Goal: Navigation & Orientation: Find specific page/section

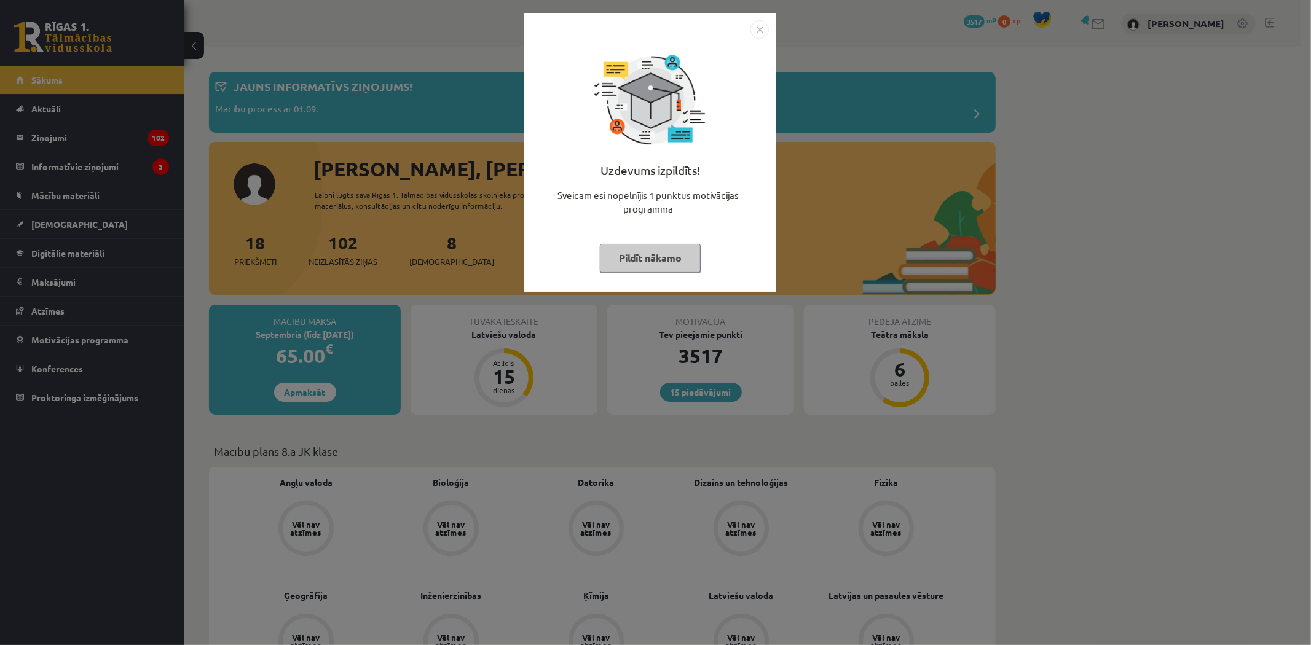
click at [760, 22] on img "Close" at bounding box center [759, 29] width 18 height 18
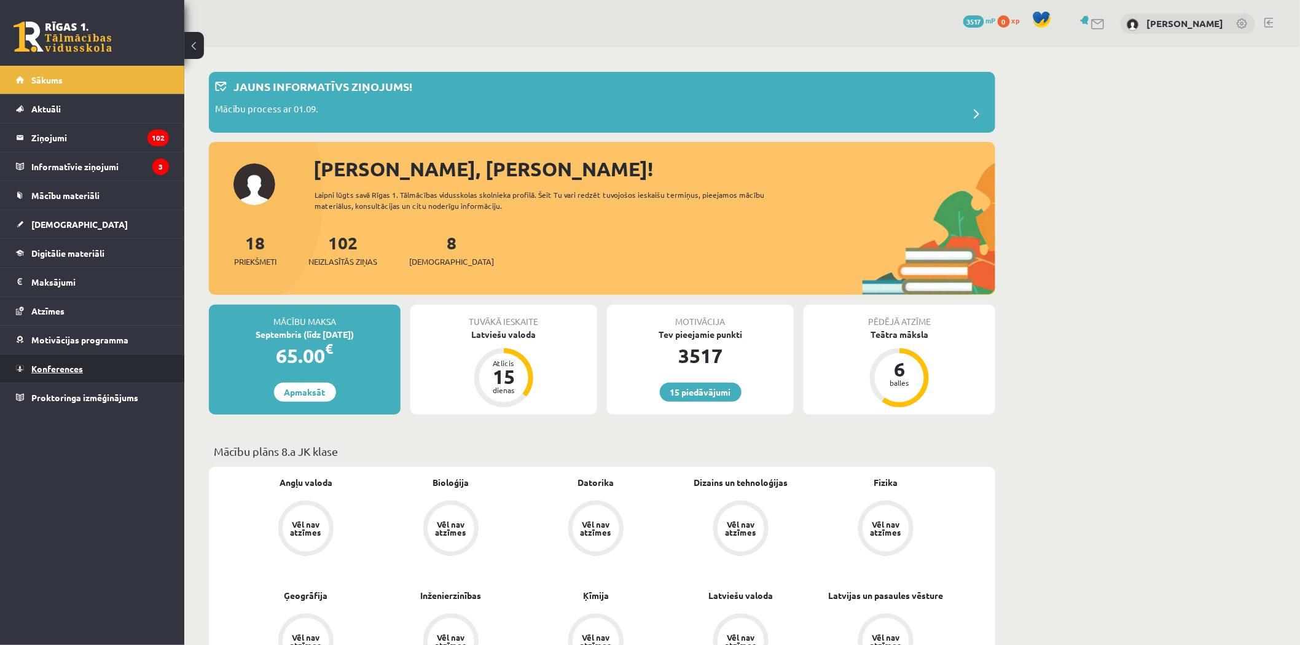
click at [103, 372] on link "Konferences" at bounding box center [92, 369] width 153 height 28
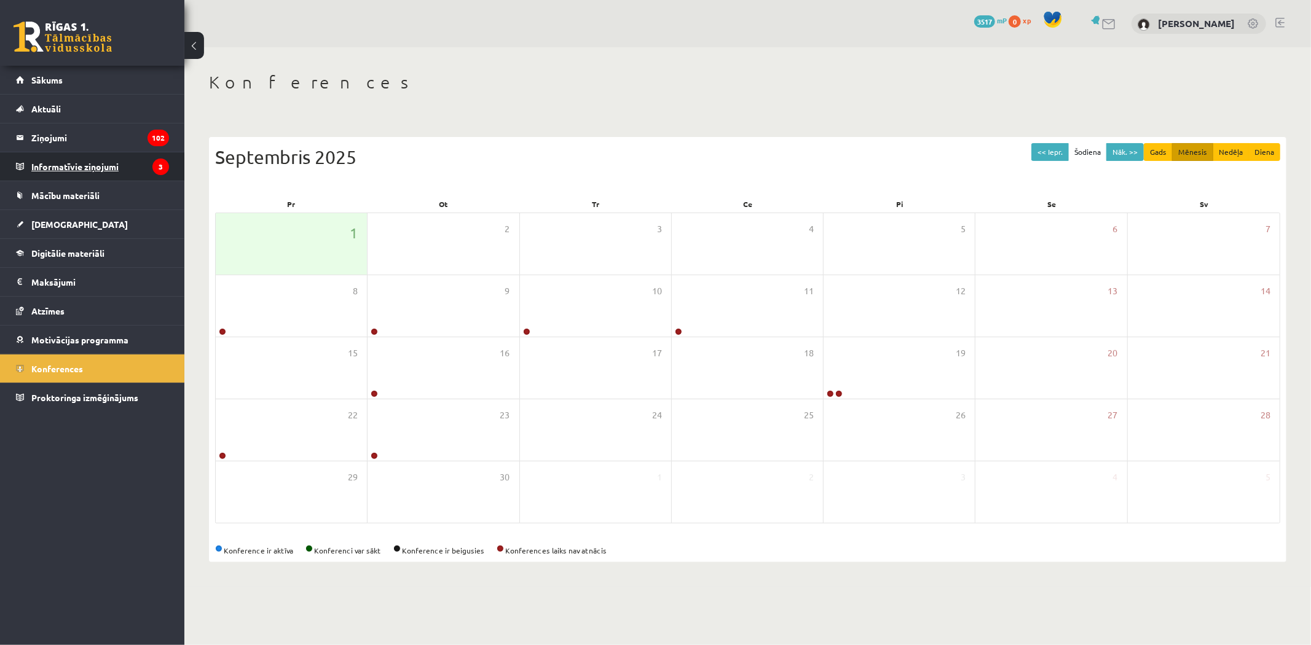
click at [78, 164] on legend "Informatīvie ziņojumi 3" at bounding box center [100, 166] width 138 height 28
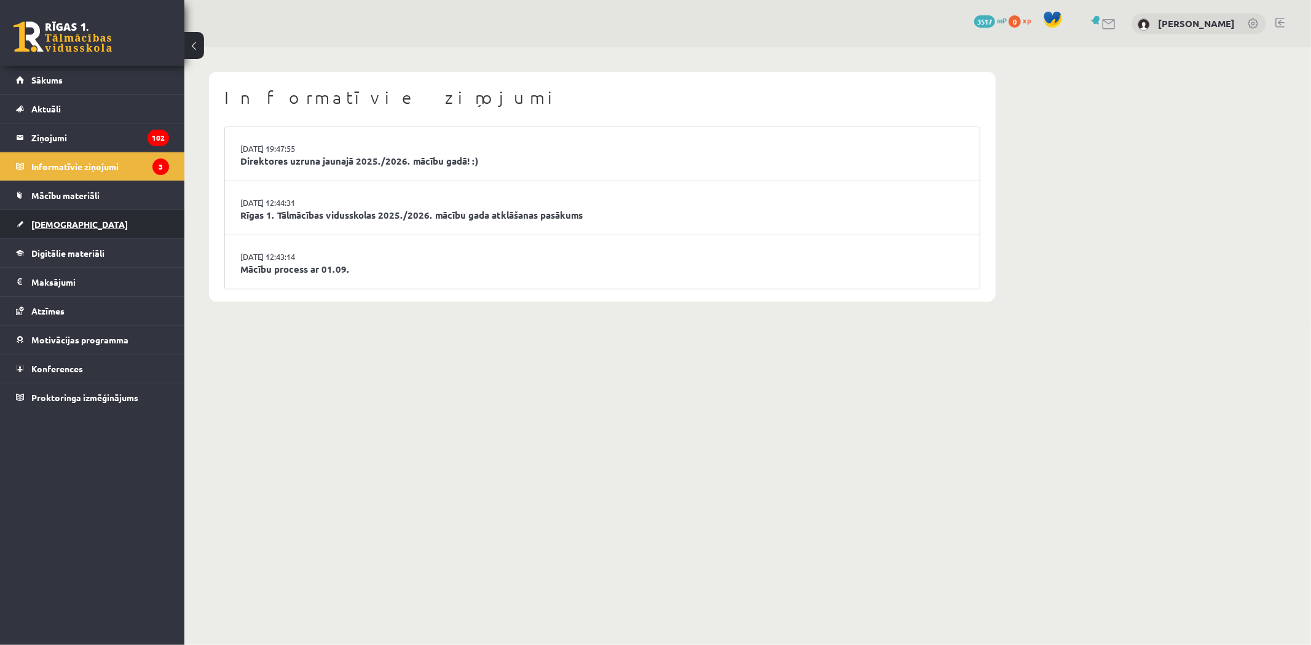
click at [80, 219] on link "[DEMOGRAPHIC_DATA]" at bounding box center [92, 224] width 153 height 28
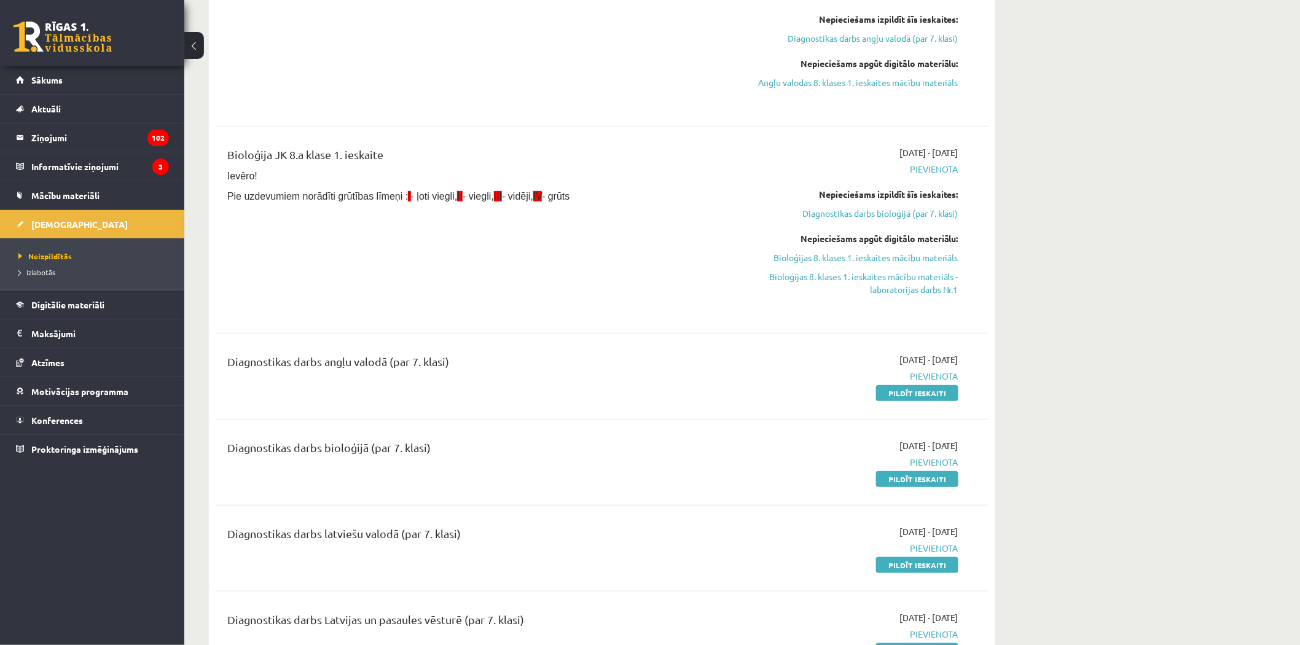
scroll to position [273, 0]
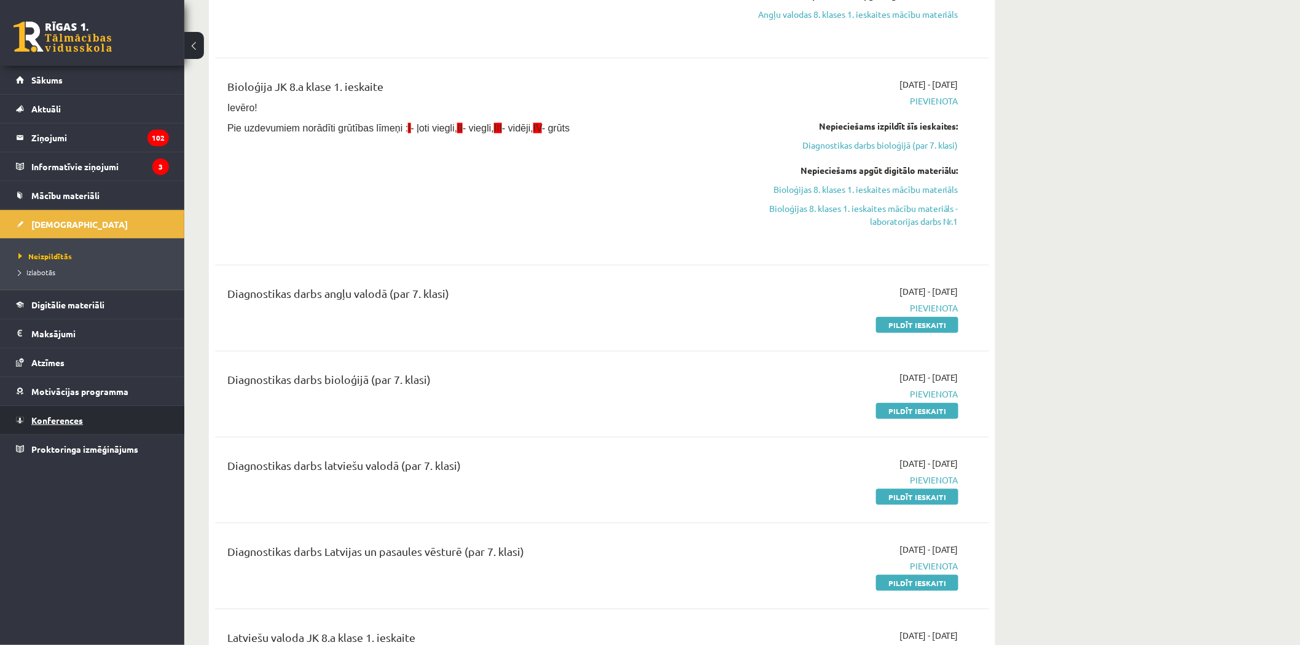
click at [121, 426] on link "Konferences" at bounding box center [92, 420] width 153 height 28
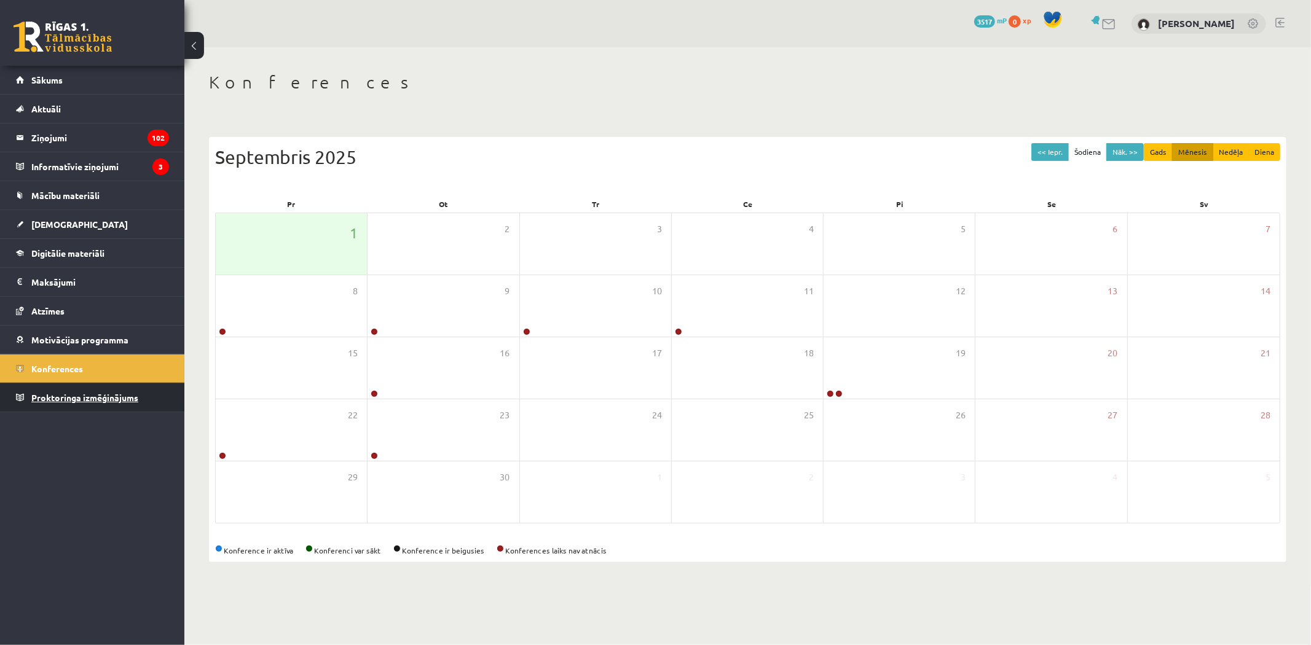
click at [120, 401] on span "Proktoringa izmēģinājums" at bounding box center [84, 397] width 107 height 11
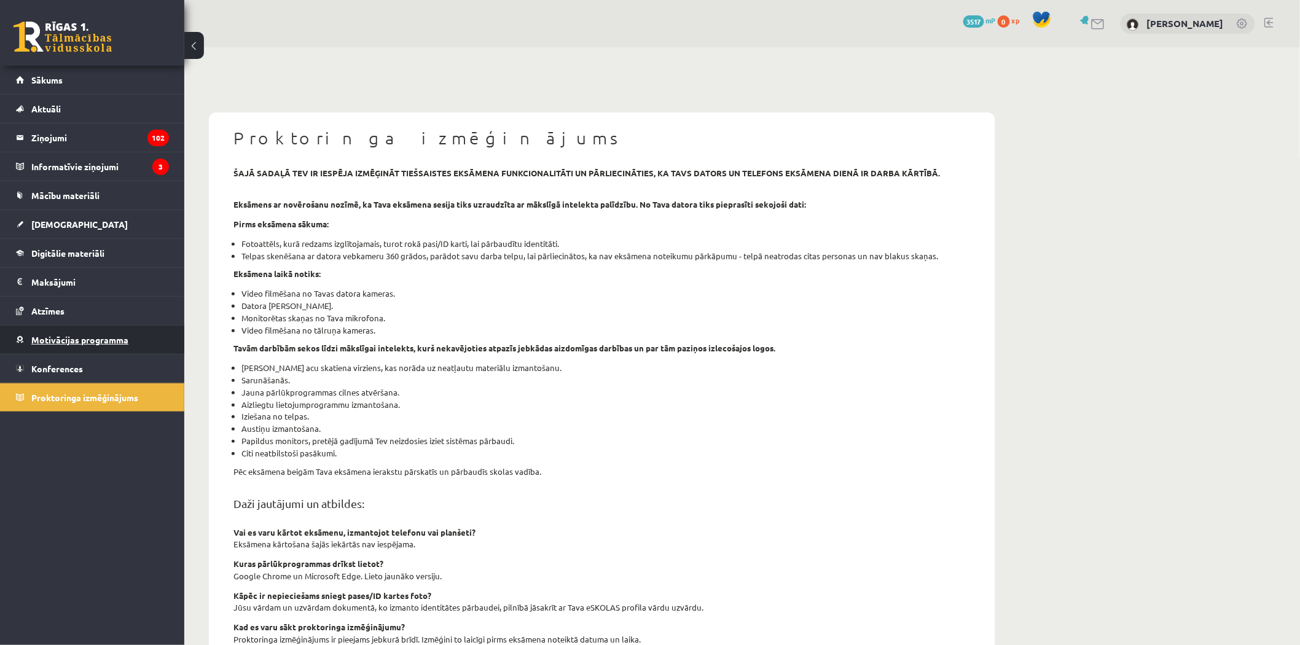
click at [103, 348] on link "Motivācijas programma" at bounding box center [92, 340] width 153 height 28
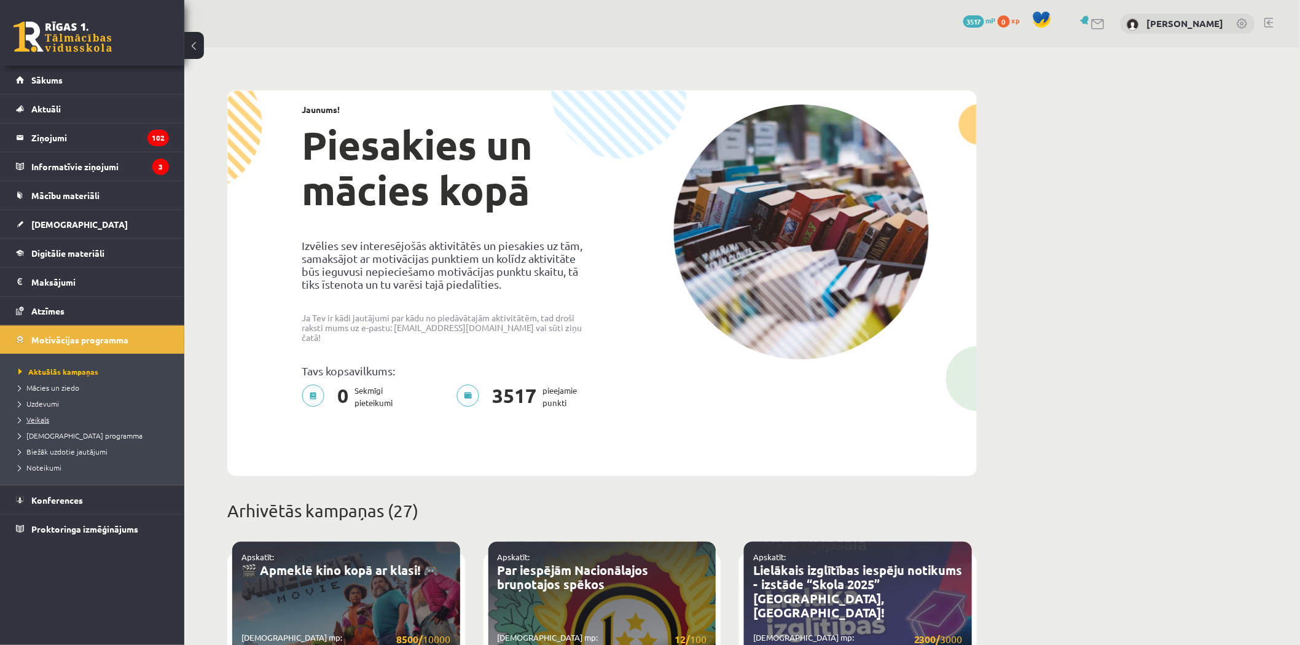
click at [47, 418] on span "Veikals" at bounding box center [33, 420] width 31 height 10
